Goal: Find specific page/section: Find specific page/section

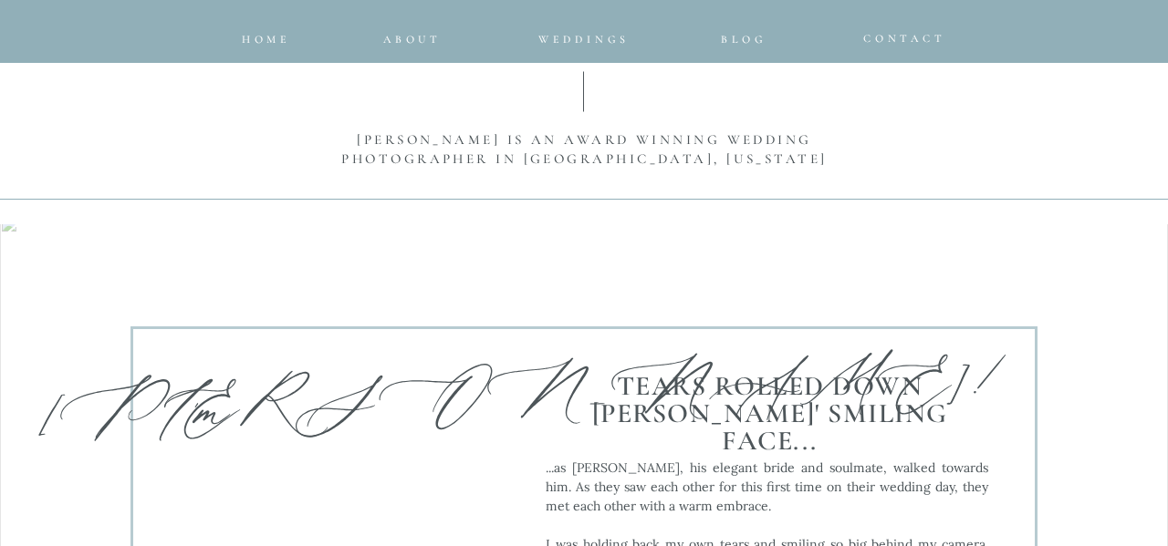
scroll to position [1624, 0]
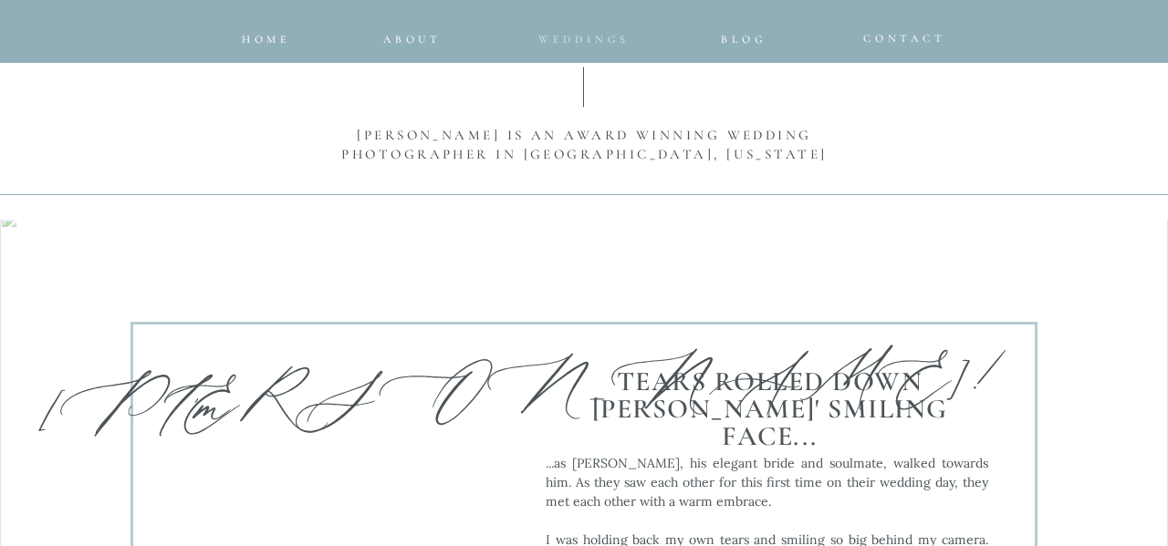
click at [568, 40] on span "Weddings" at bounding box center [583, 39] width 91 height 13
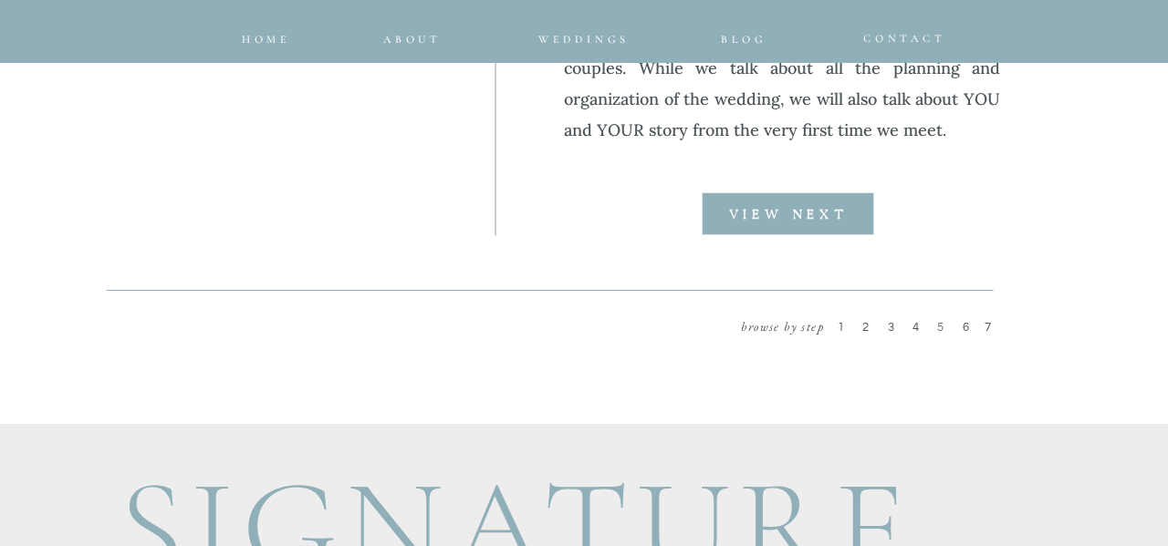
scroll to position [2587, 0]
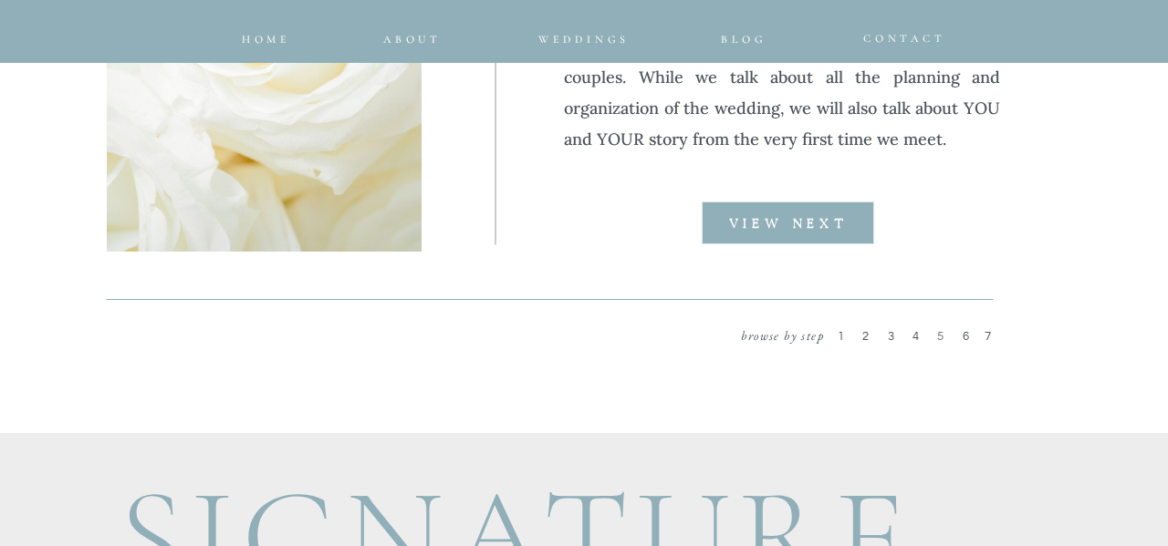
click at [828, 231] on b "VIEW NEXT" at bounding box center [788, 224] width 119 height 13
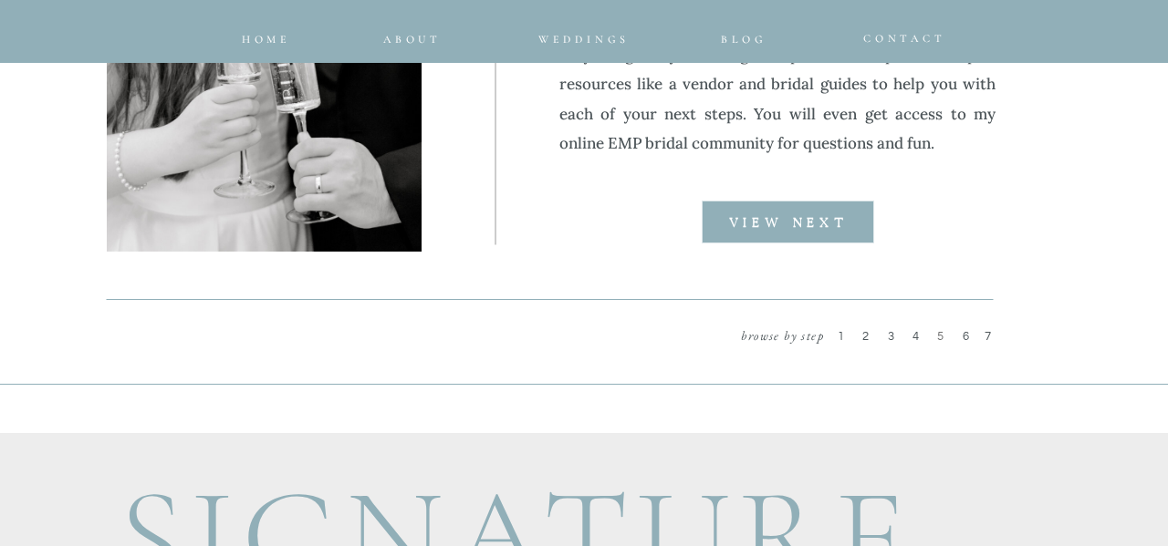
click at [825, 219] on b "VIEW NEXT" at bounding box center [788, 223] width 119 height 13
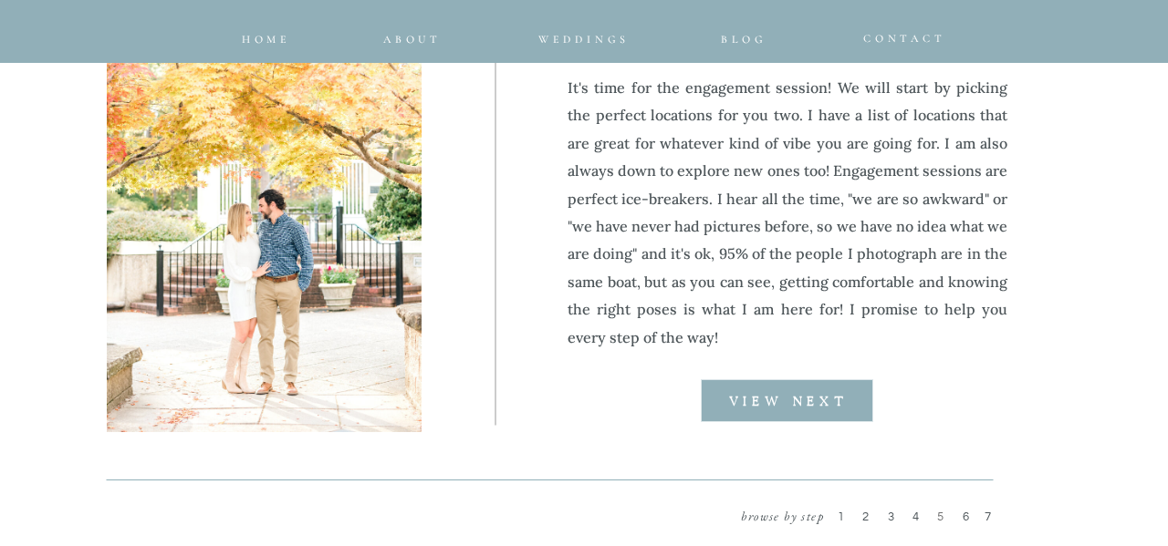
scroll to position [2420, 0]
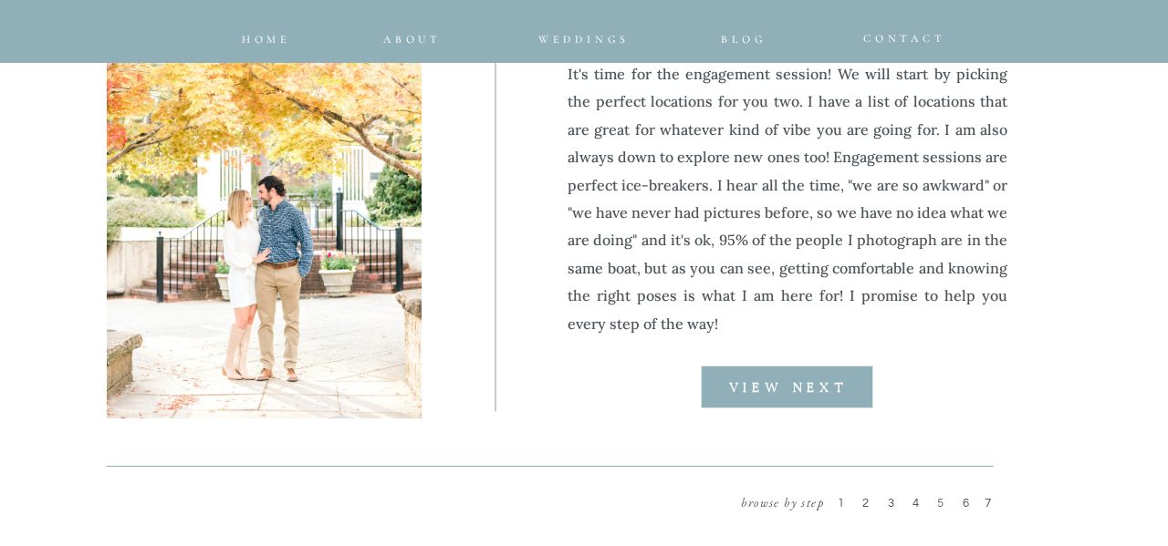
click at [841, 389] on b "VIEW NEXT" at bounding box center [788, 388] width 119 height 13
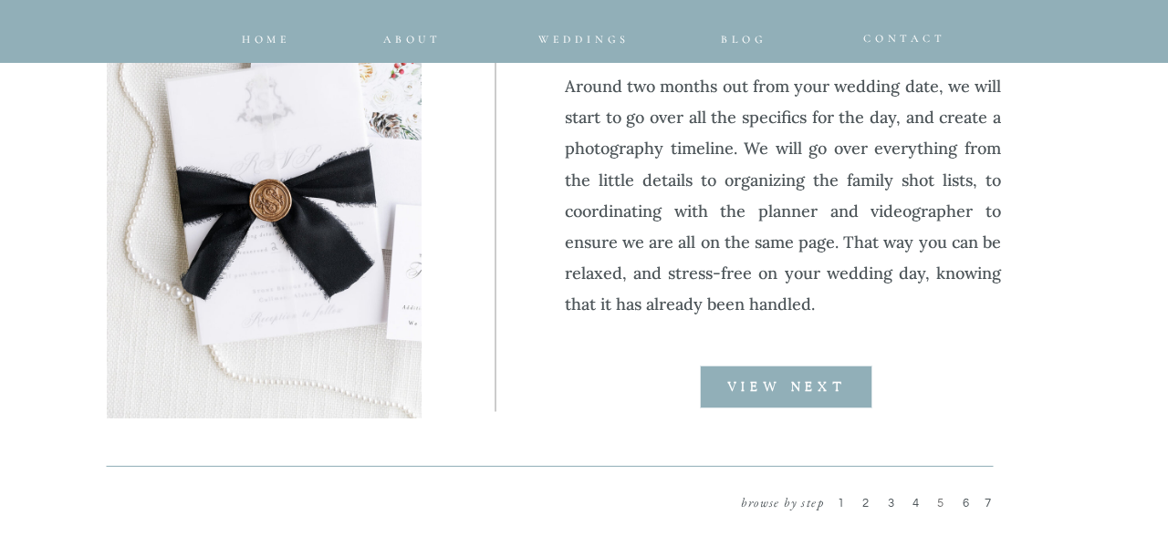
click at [841, 392] on b "VIEW NEXT" at bounding box center [786, 387] width 119 height 13
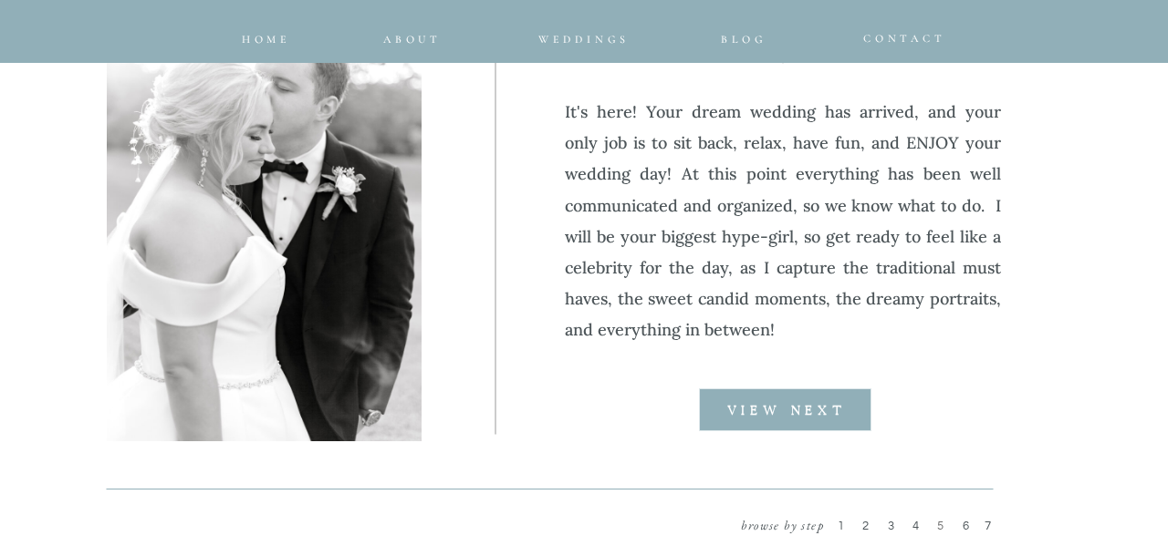
click at [828, 415] on b "VIEW NEXT" at bounding box center [786, 411] width 119 height 13
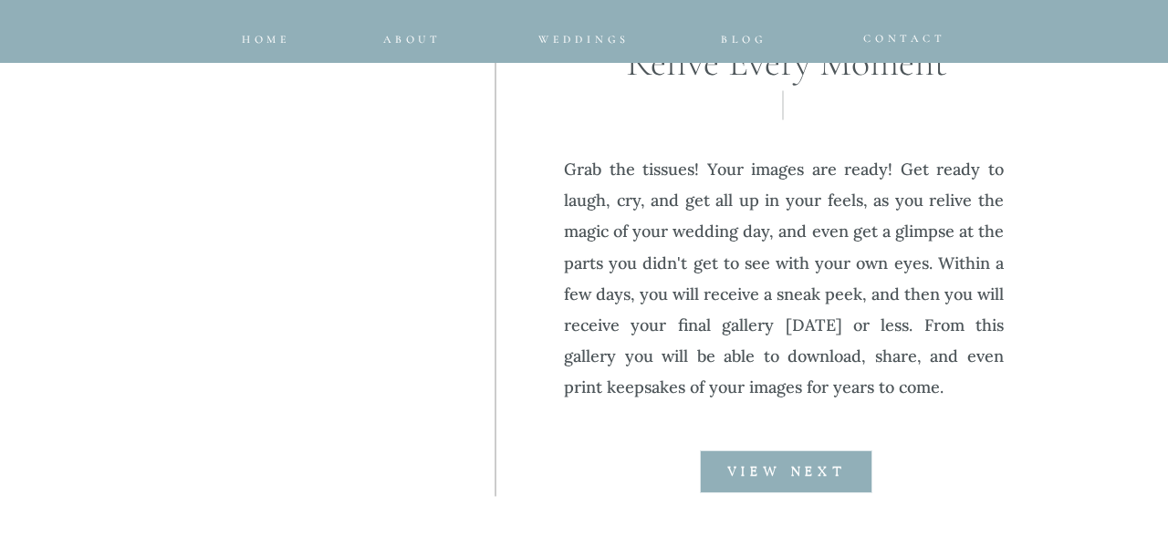
scroll to position [2384, 0]
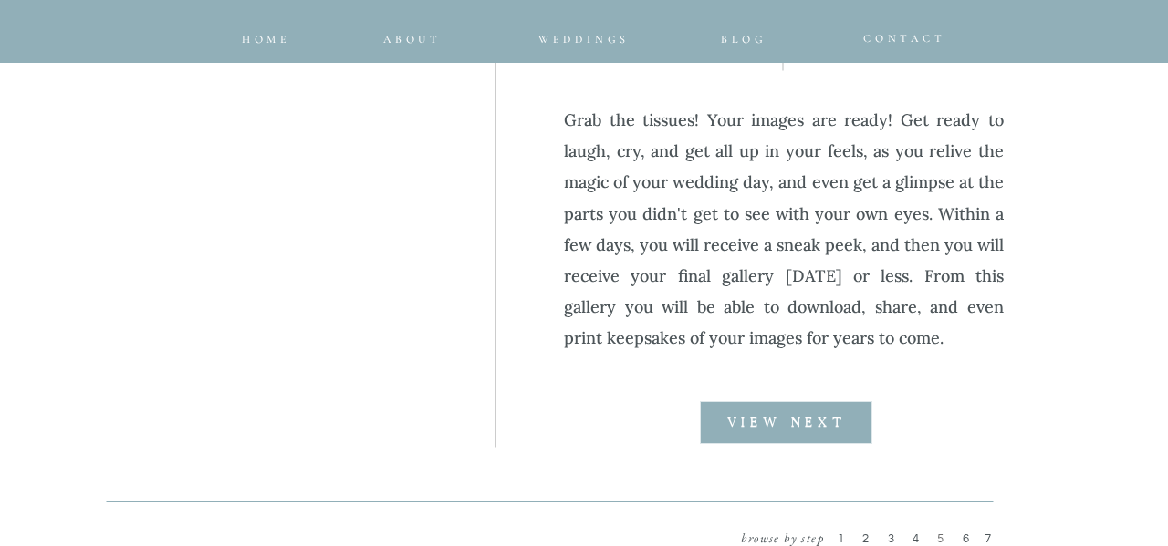
click at [843, 438] on div at bounding box center [786, 422] width 172 height 43
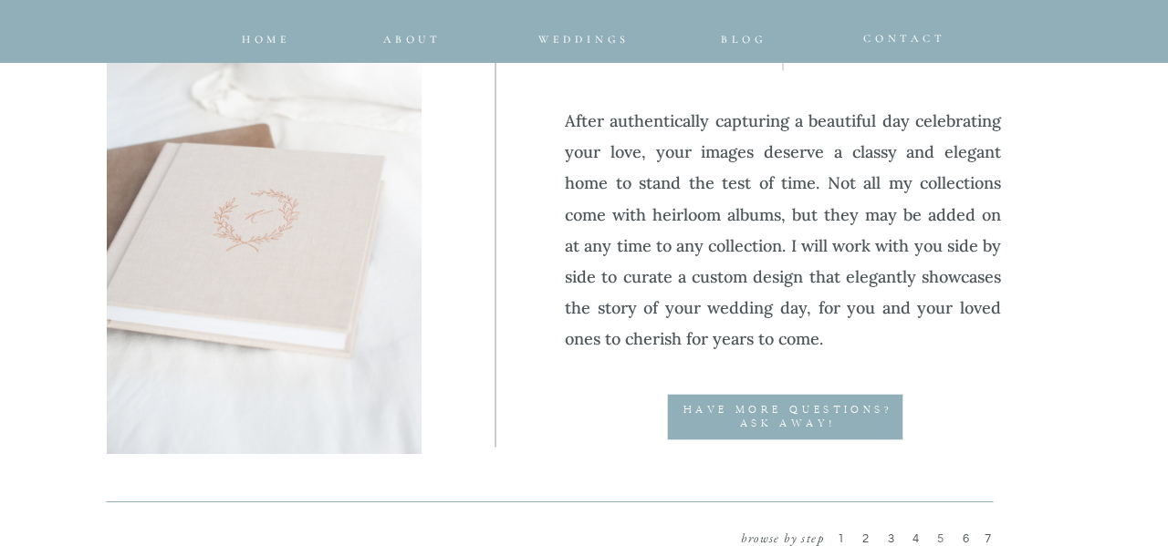
click at [837, 436] on div at bounding box center [785, 417] width 236 height 47
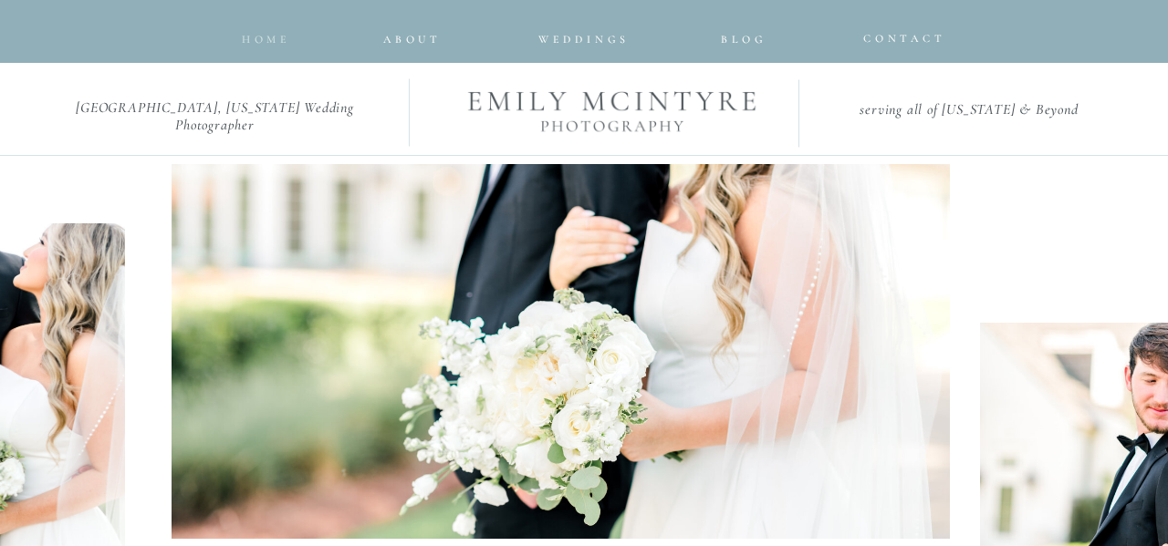
click at [270, 34] on span "home" at bounding box center [266, 39] width 49 height 13
